Goal: Transaction & Acquisition: Purchase product/service

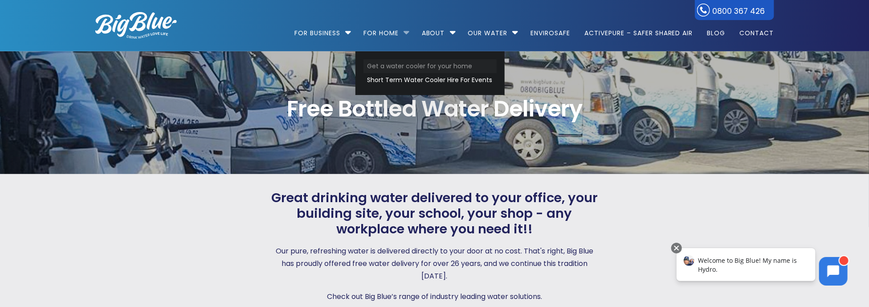
click at [397, 62] on link "Get a water cooler for your home" at bounding box center [430, 66] width 133 height 14
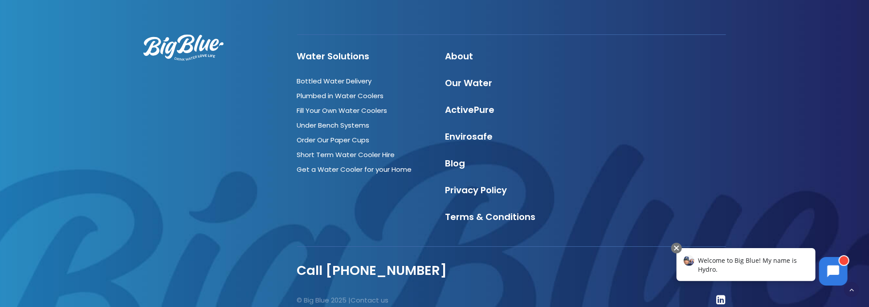
scroll to position [1680, 0]
click at [356, 106] on link "Fill Your Own Water Coolers" at bounding box center [342, 110] width 90 height 9
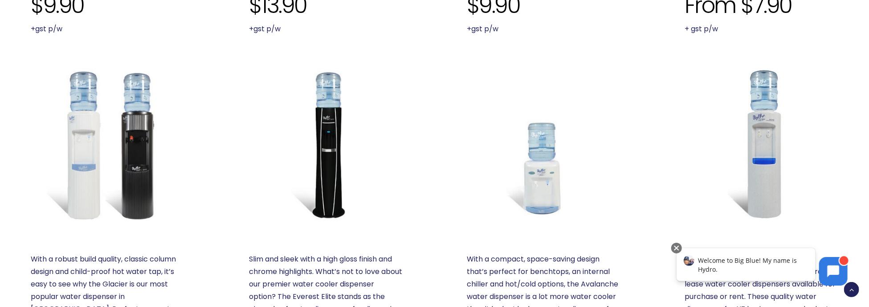
scroll to position [446, 0]
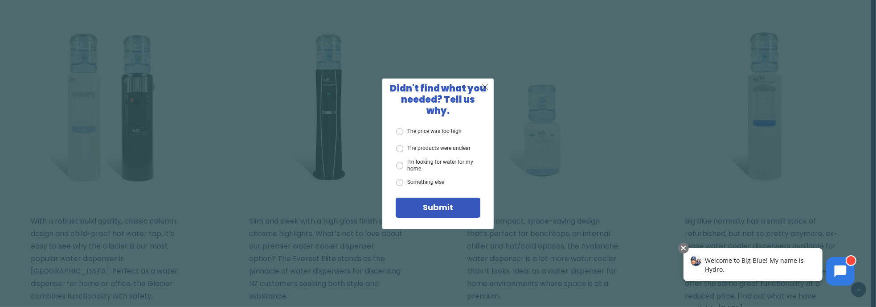
click at [485, 92] on span "X" at bounding box center [485, 86] width 8 height 11
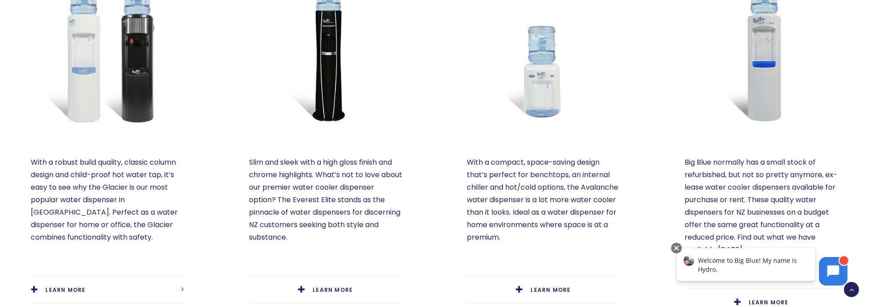
scroll to position [490, 0]
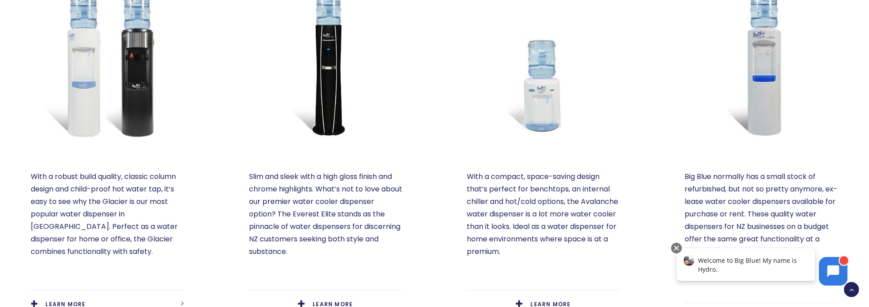
click at [760, 60] on img at bounding box center [761, 61] width 153 height 153
